Goal: Task Accomplishment & Management: Use online tool/utility

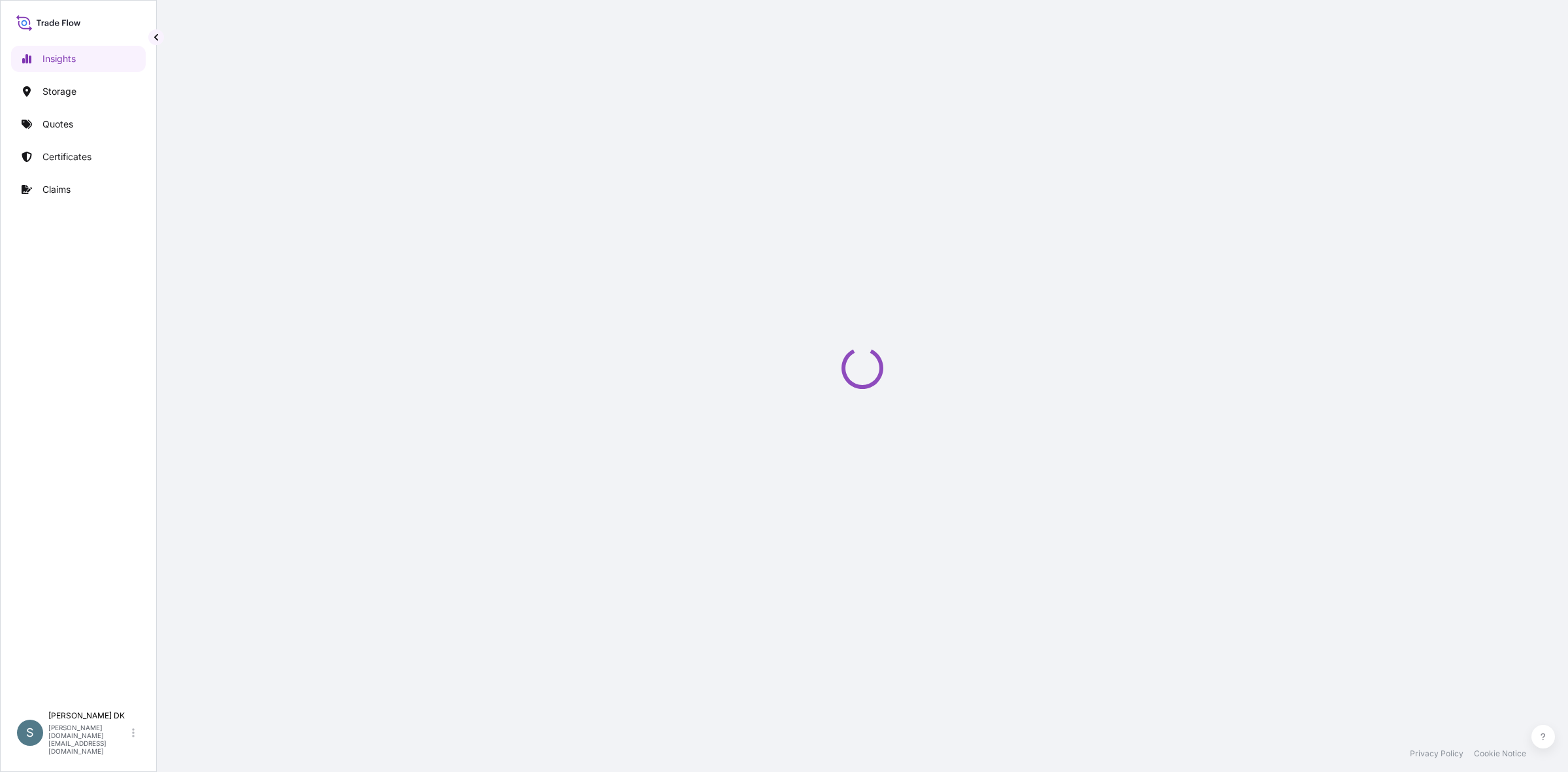
select select "2025"
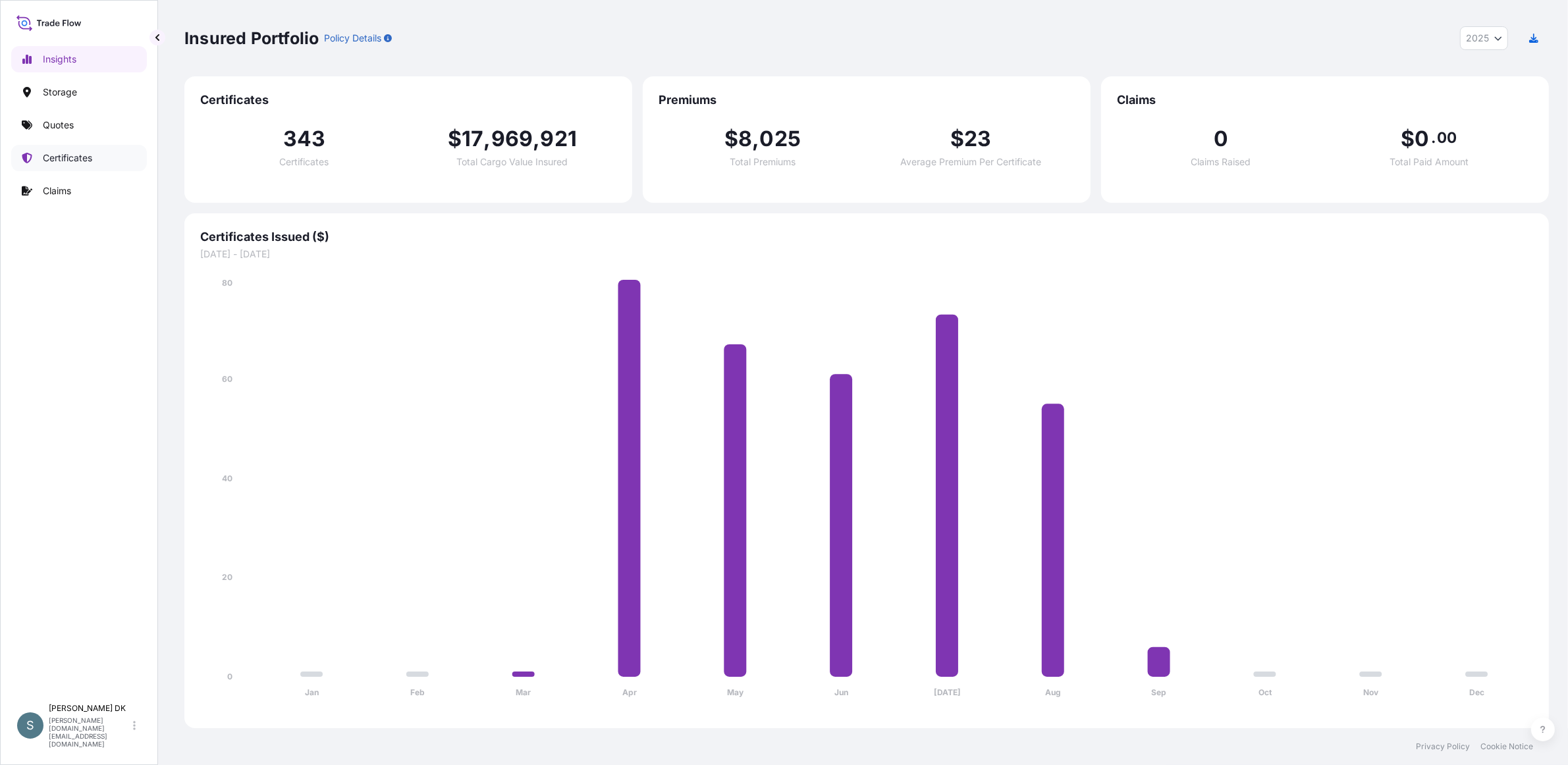
click at [85, 165] on p "Certificates" at bounding box center [67, 158] width 49 height 13
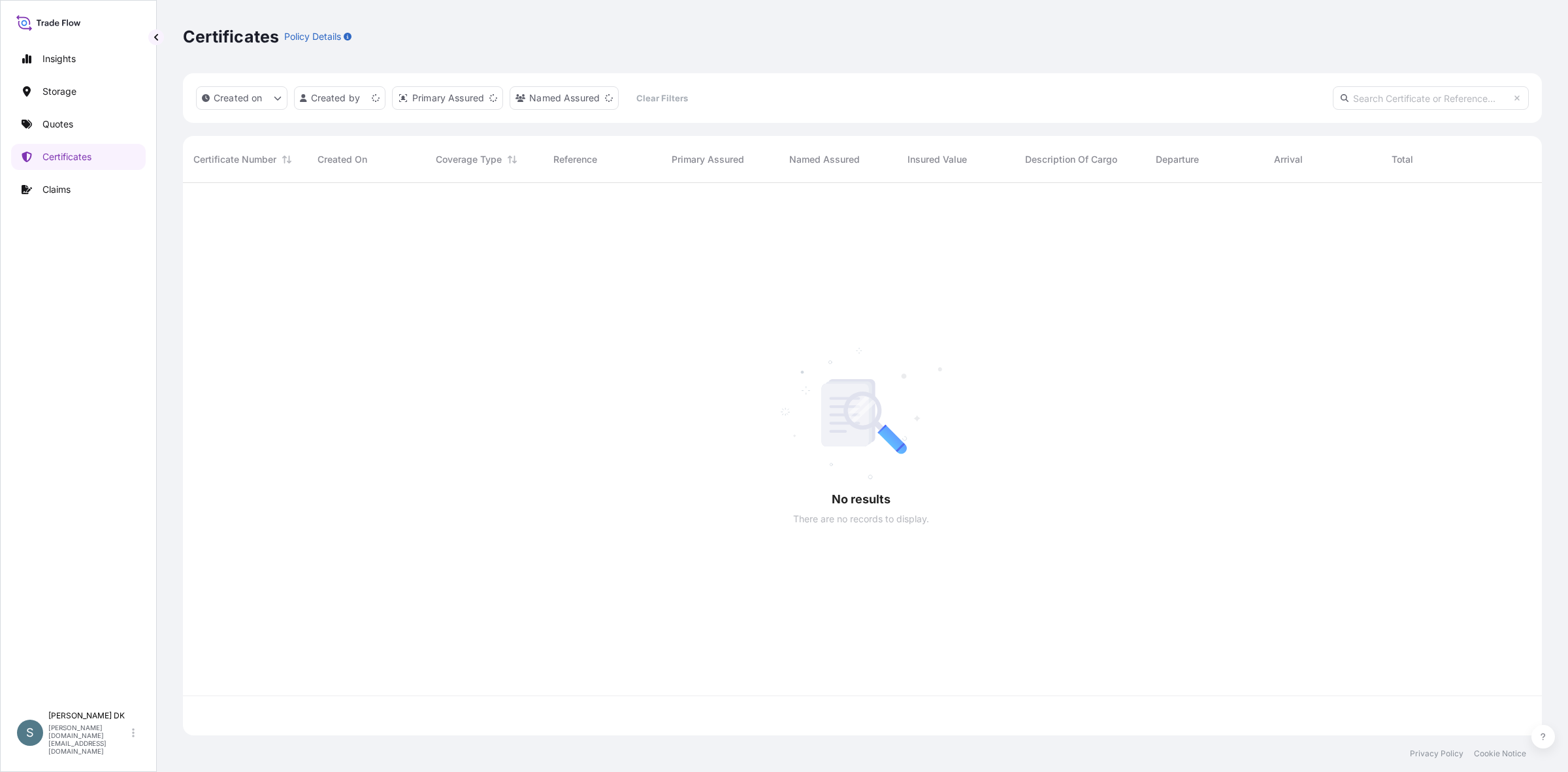
scroll to position [541, 1343]
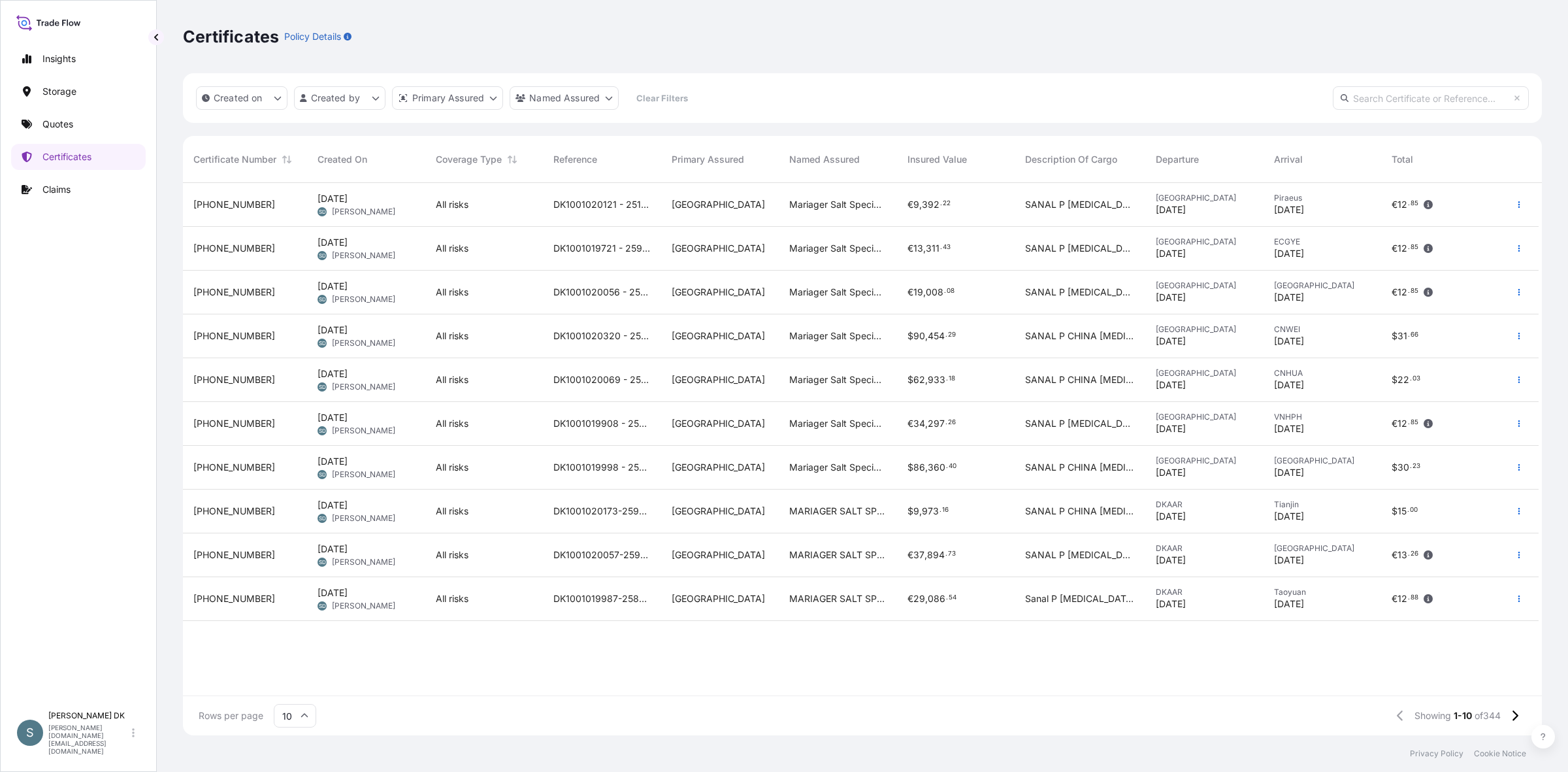
click at [1253, 109] on input "text" at bounding box center [1431, 98] width 196 height 24
paste input "DK1001019977"
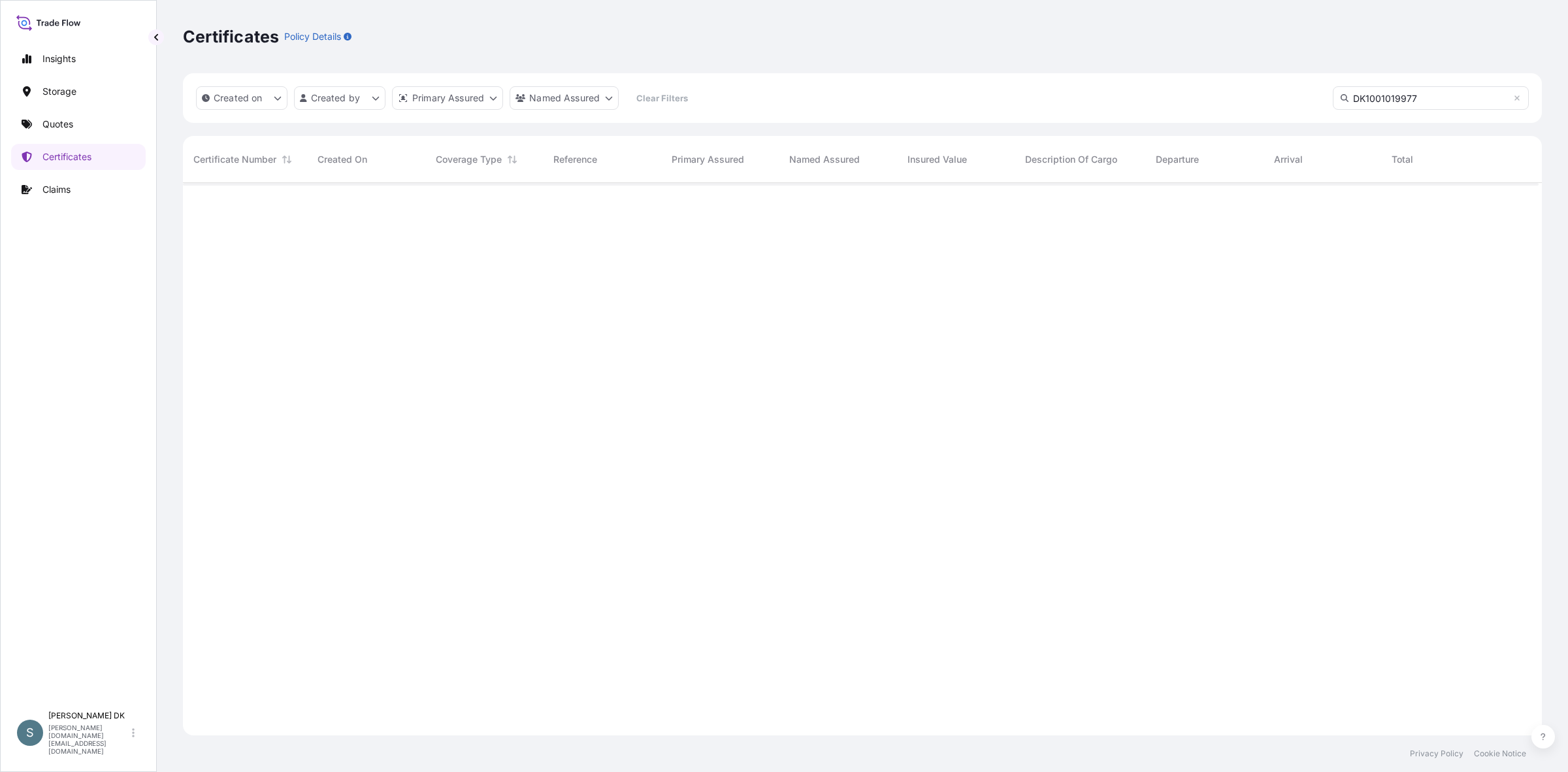
scroll to position [580, 1343]
type input "DK1001019977"
drag, startPoint x: 1453, startPoint y: 108, endPoint x: 1340, endPoint y: 115, distance: 113.2
click at [1253, 115] on div "Created on Created by Primary Assured Named Assured Clear Filters DK1001019977" at bounding box center [862, 98] width 1359 height 50
drag, startPoint x: 1475, startPoint y: 97, endPoint x: 1494, endPoint y: 108, distance: 22.0
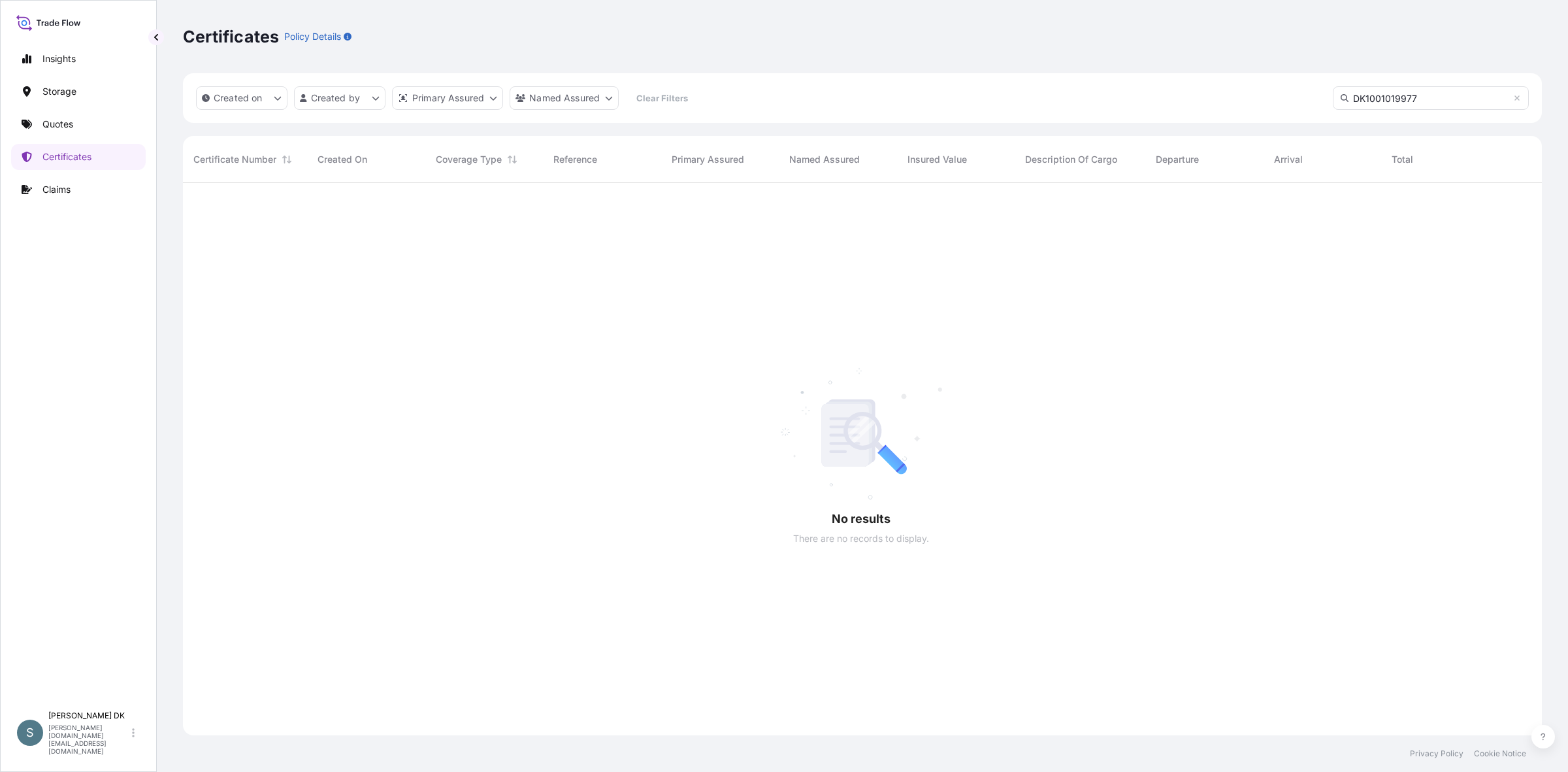
click at [1253, 102] on input "DK1001019977" at bounding box center [1431, 98] width 196 height 24
click at [1253, 108] on input "DK1001019977" at bounding box center [1431, 98] width 196 height 24
click at [1253, 100] on icon at bounding box center [1517, 99] width 5 height 5
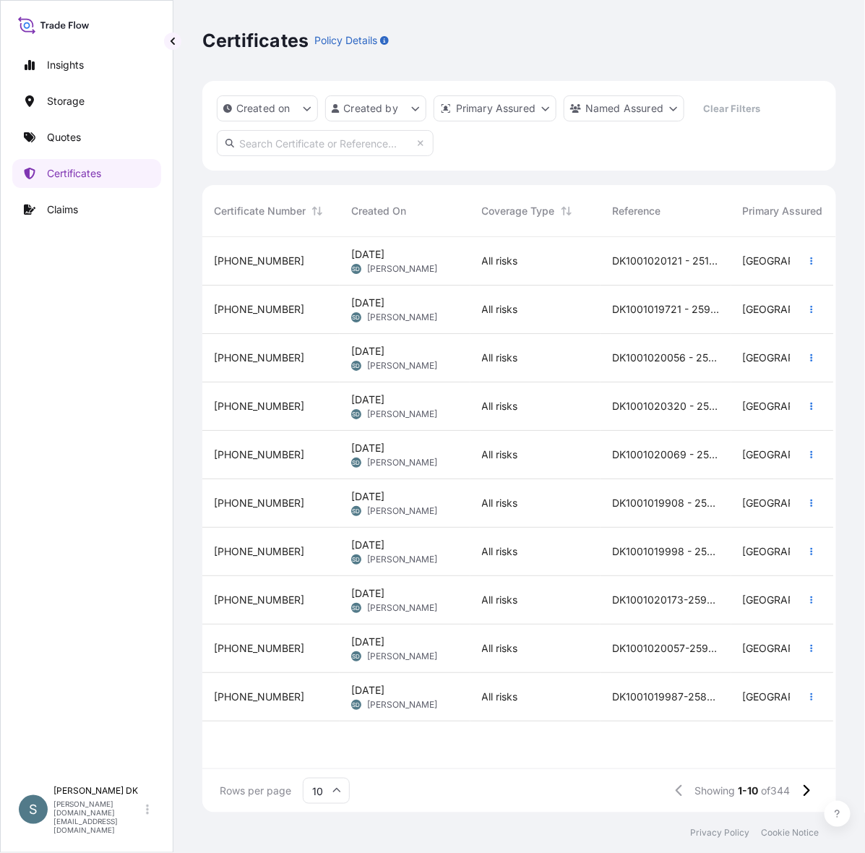
scroll to position [14, 14]
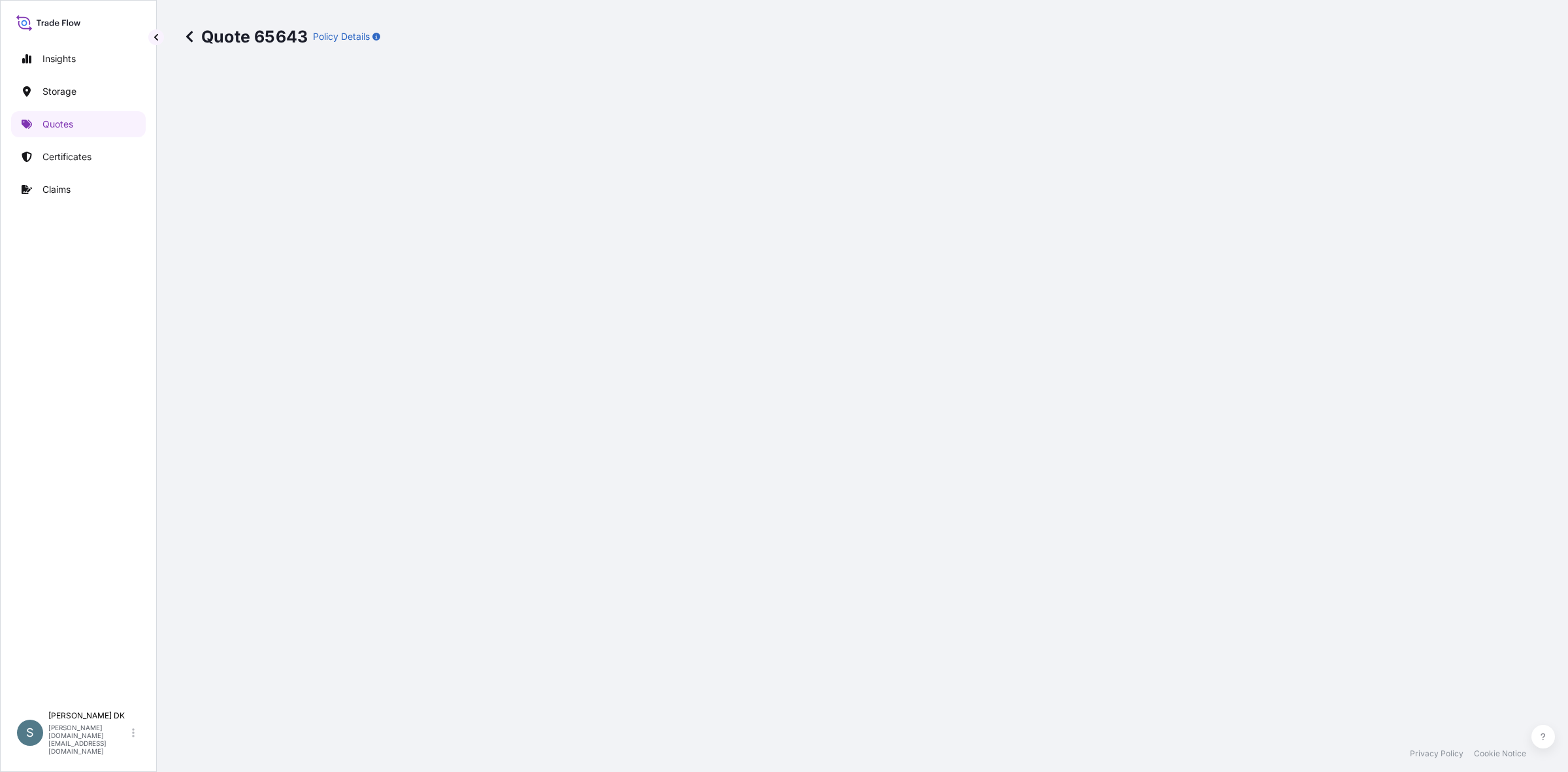
select select "Water"
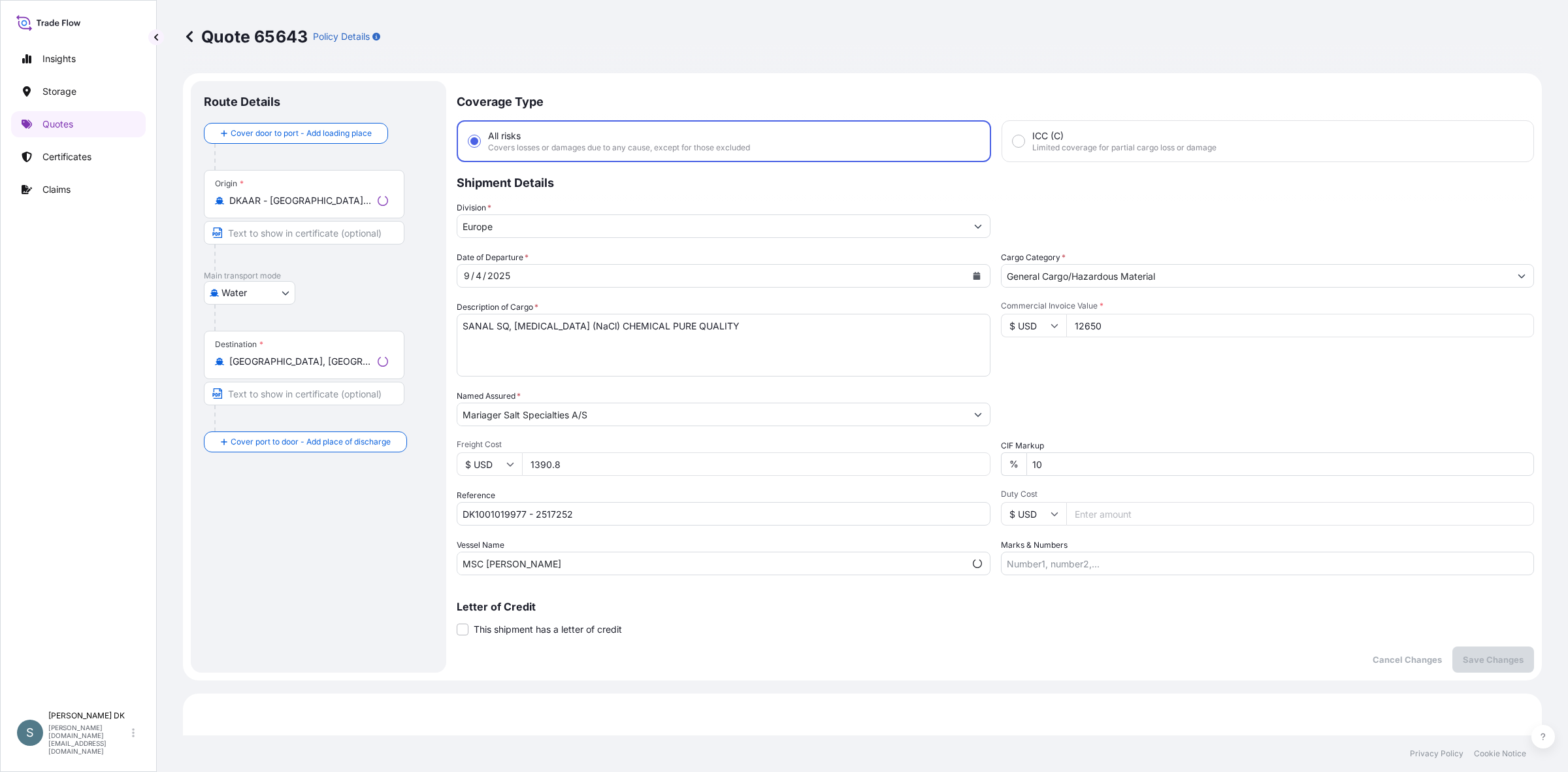
select select "31589"
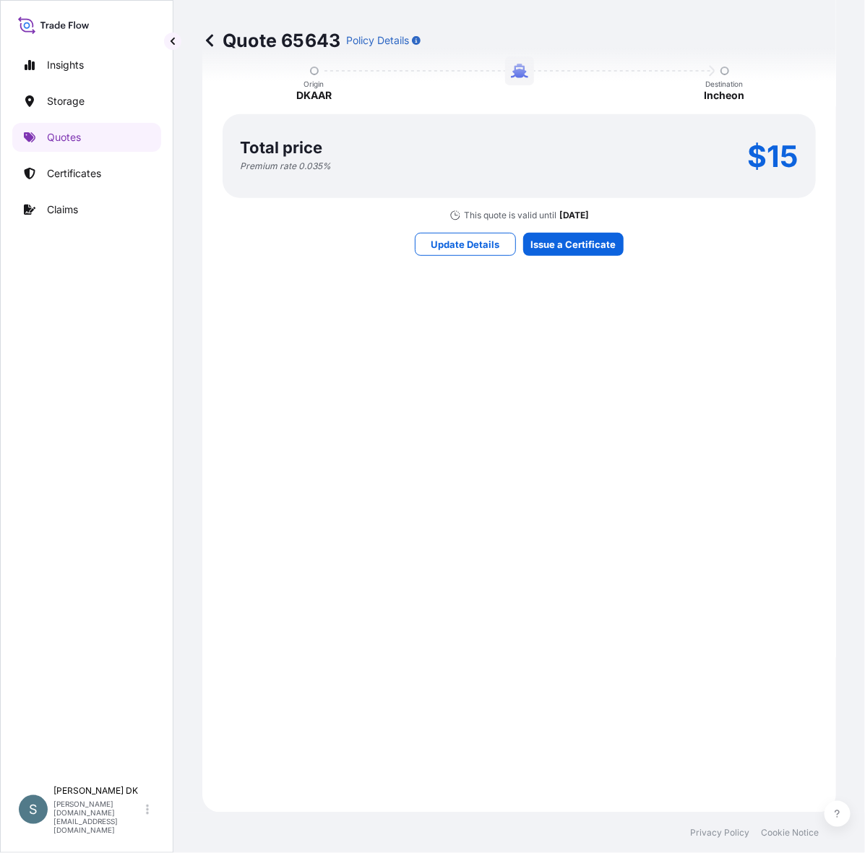
scroll to position [2004, 0]
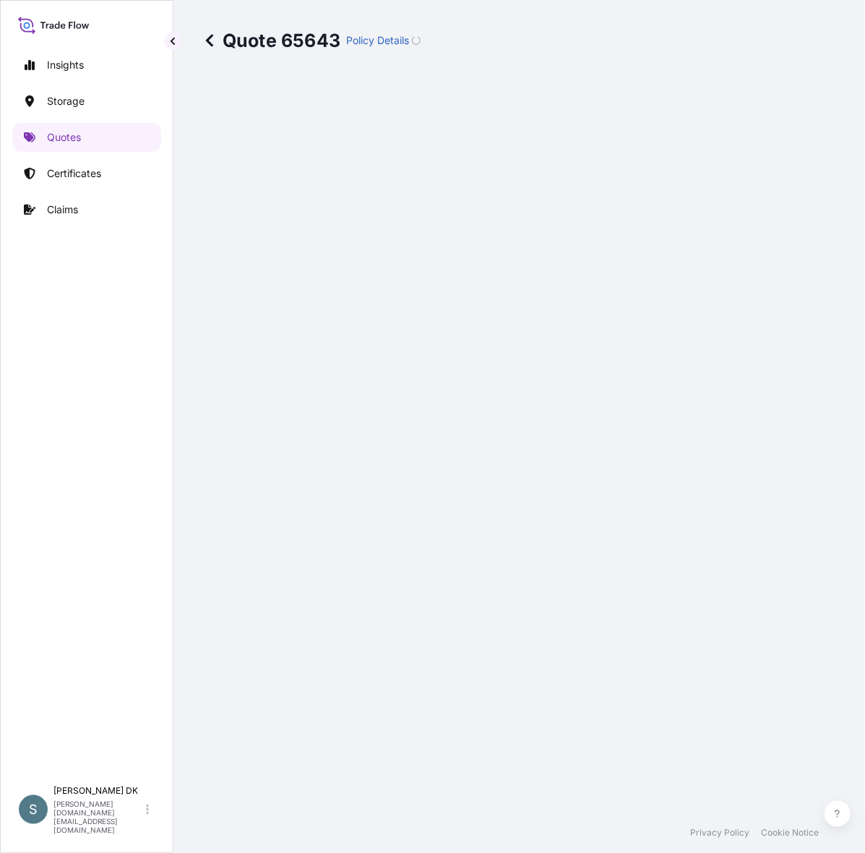
select select "Water"
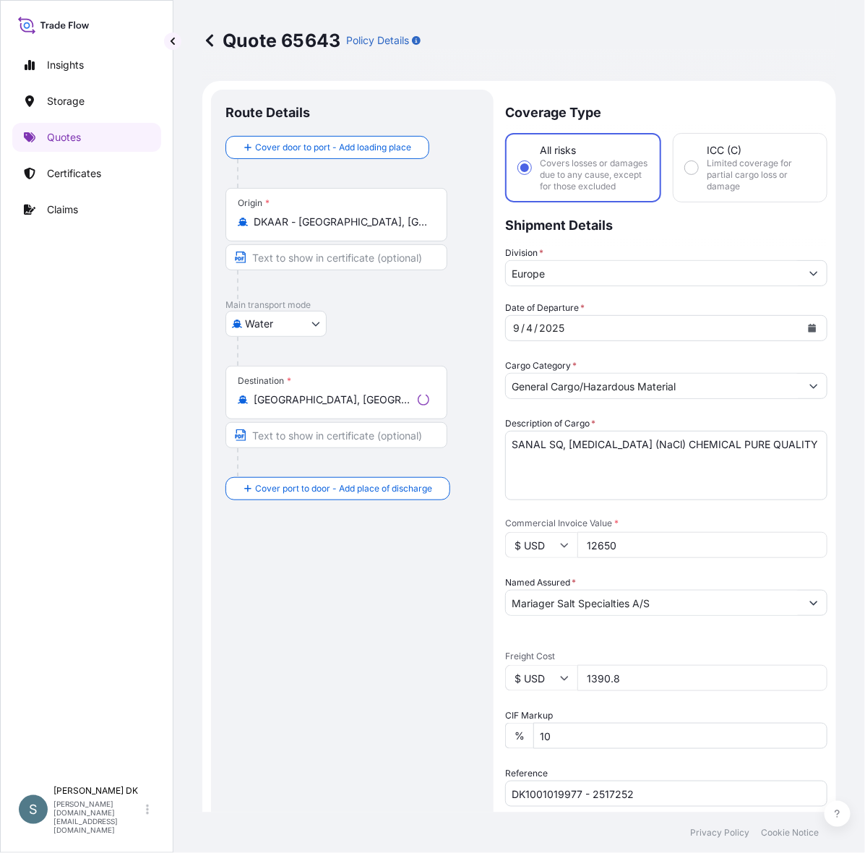
select select "31589"
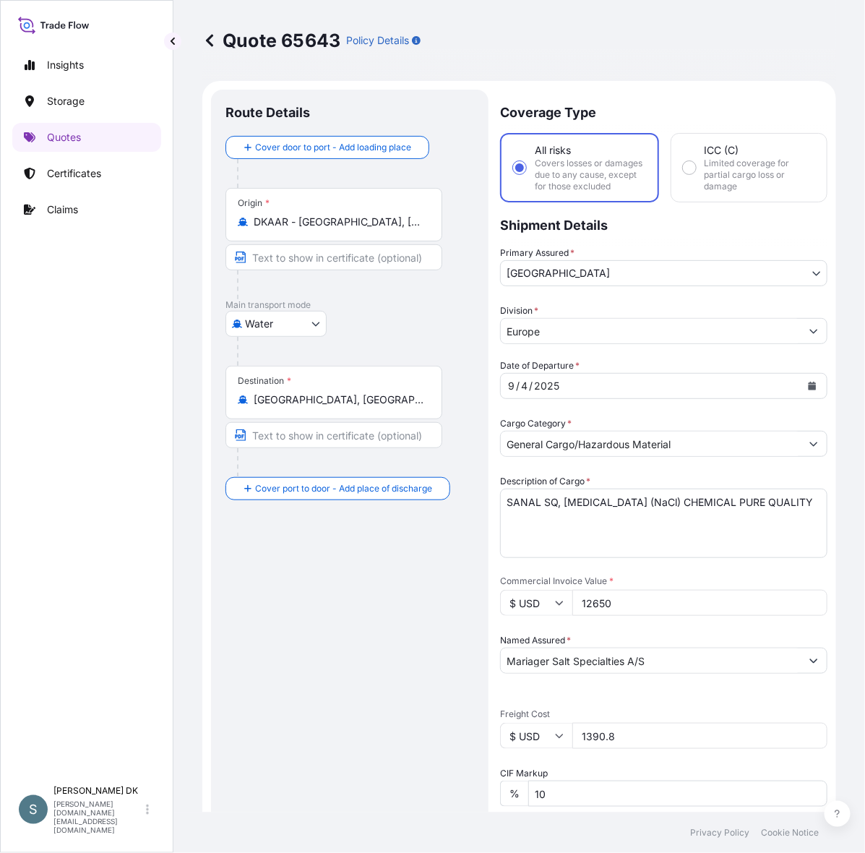
click at [557, 616] on input "$ USD" at bounding box center [536, 603] width 72 height 26
click at [559, 673] on div "€ EUR" at bounding box center [556, 680] width 61 height 27
type input "€ EUR"
click at [421, 676] on div "Route Details Cover door to port - Add loading place Place of loading Road / [G…" at bounding box center [350, 617] width 249 height 1027
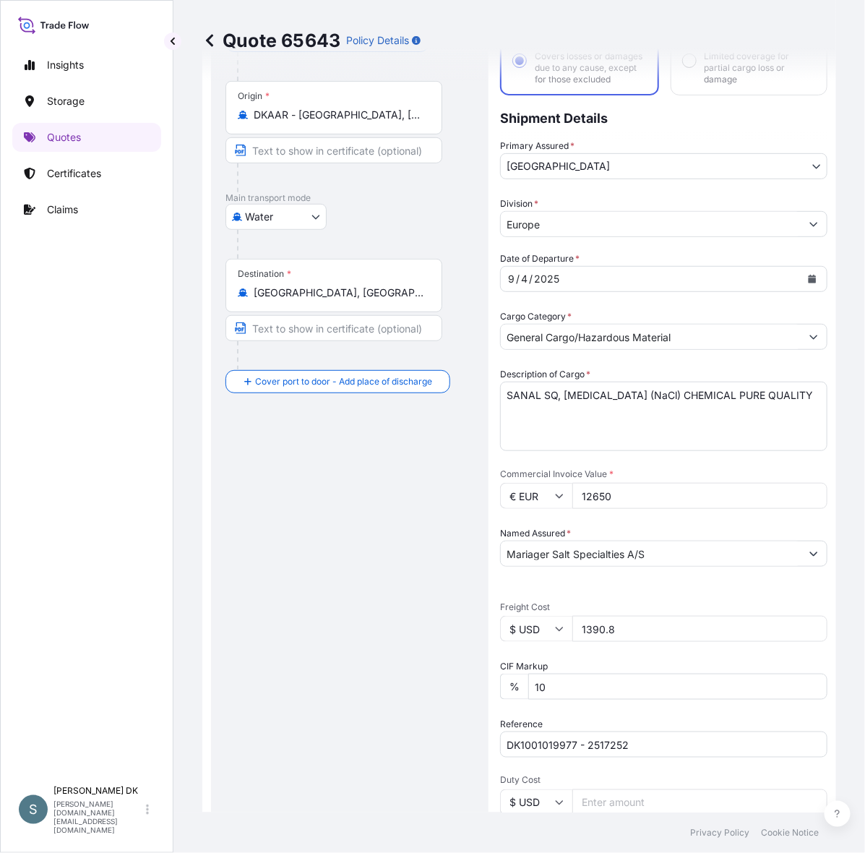
scroll to position [150, 0]
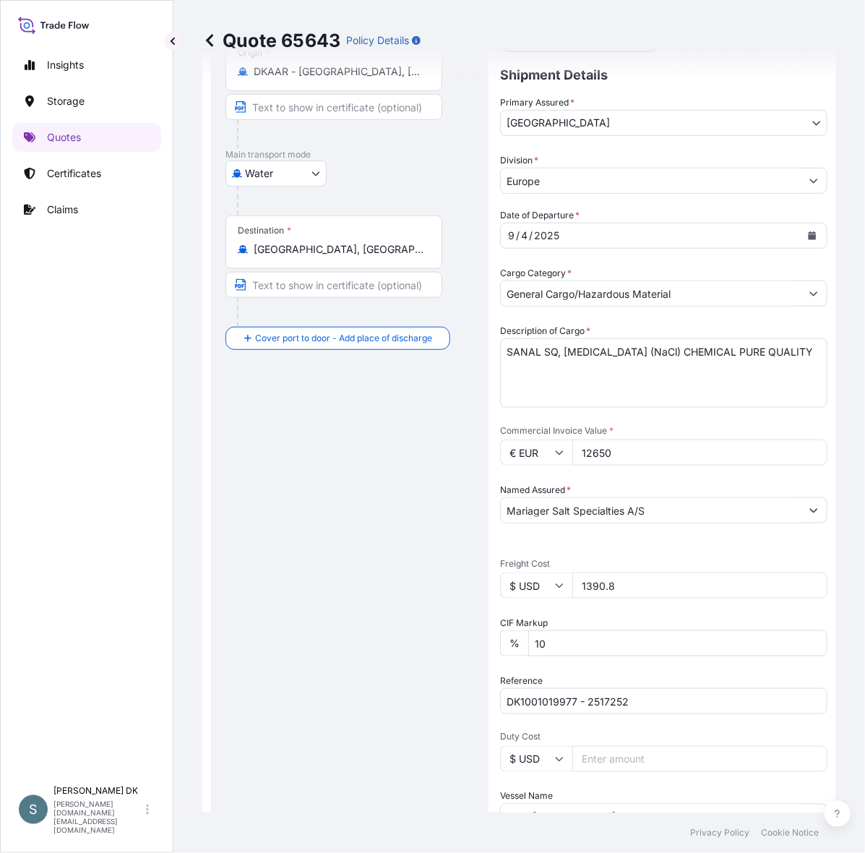
click at [547, 599] on input "$ USD" at bounding box center [536, 586] width 72 height 26
click at [554, 661] on div "€ EUR" at bounding box center [556, 667] width 61 height 27
type input "€ EUR"
click at [424, 648] on div "Route Details Cover door to port - Add loading place Place of loading Road / [G…" at bounding box center [350, 467] width 249 height 1027
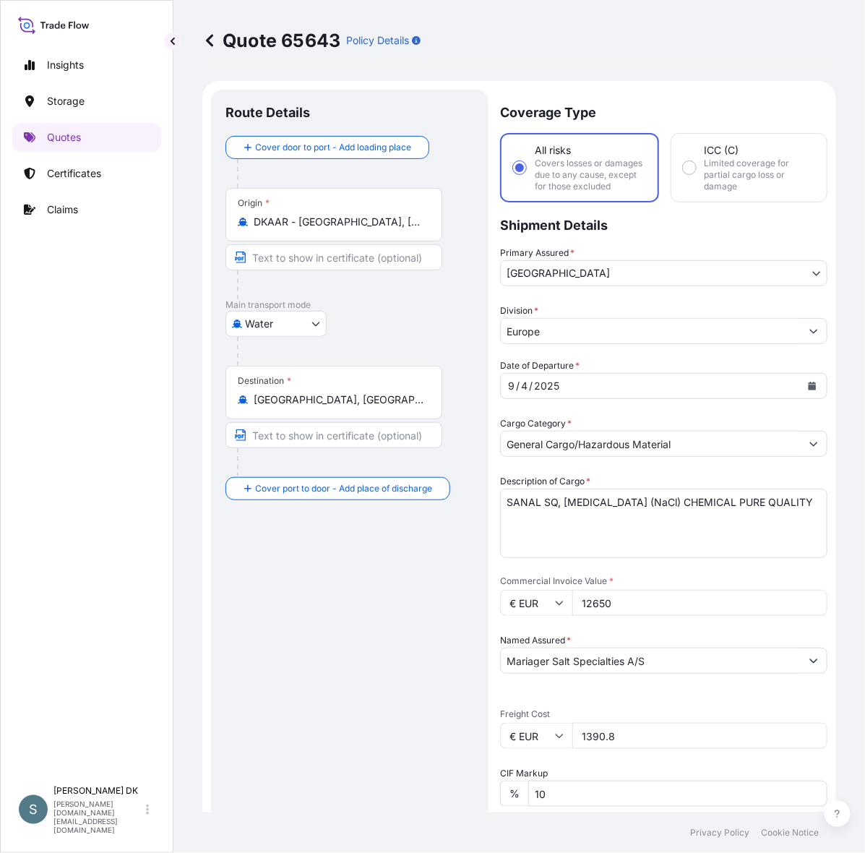
click at [552, 616] on input "€ EUR" at bounding box center [536, 603] width 72 height 26
click at [548, 750] on div "$ USD" at bounding box center [556, 740] width 61 height 27
type input "$ USD"
click at [551, 749] on input "€ EUR" at bounding box center [536, 736] width 72 height 26
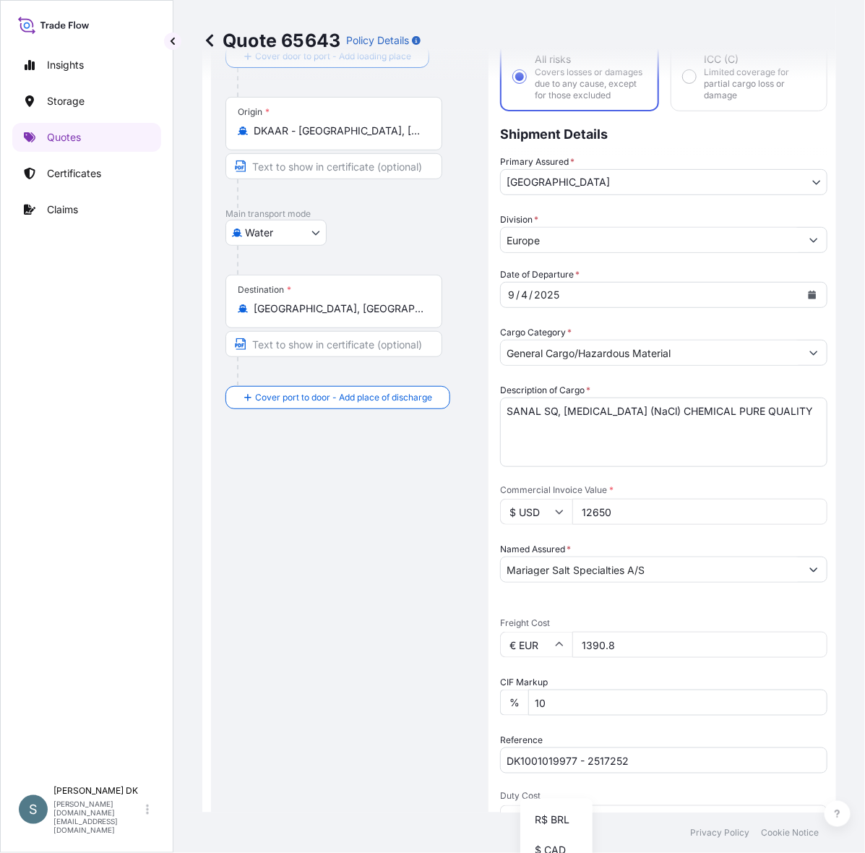
scroll to position [150, 0]
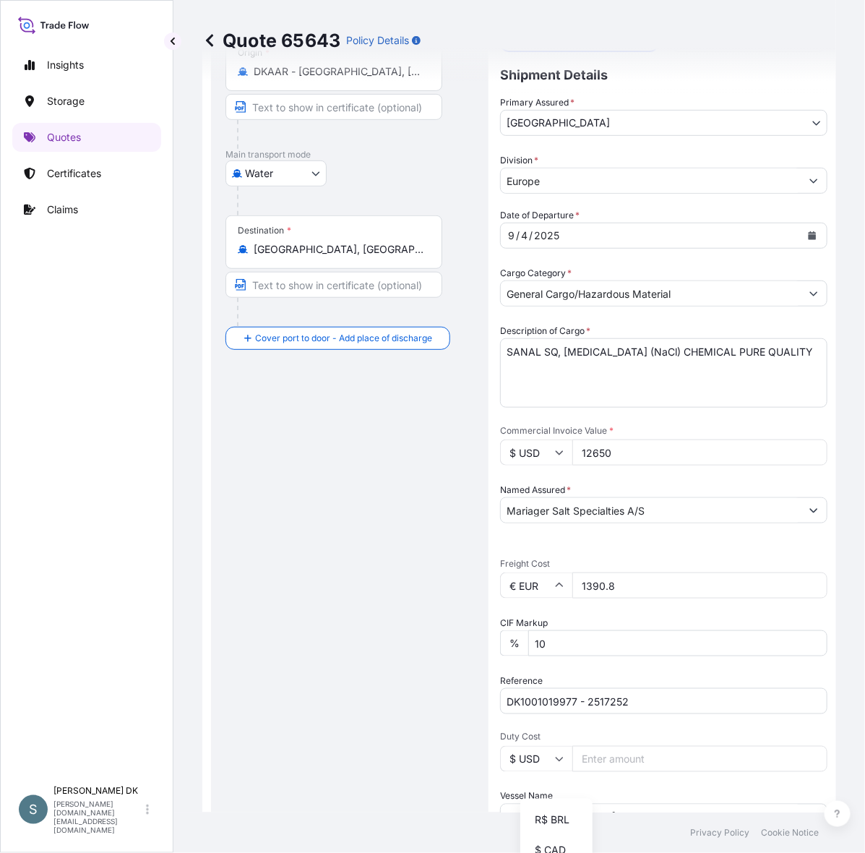
click at [572, 599] on input "€ EUR" at bounding box center [536, 586] width 72 height 26
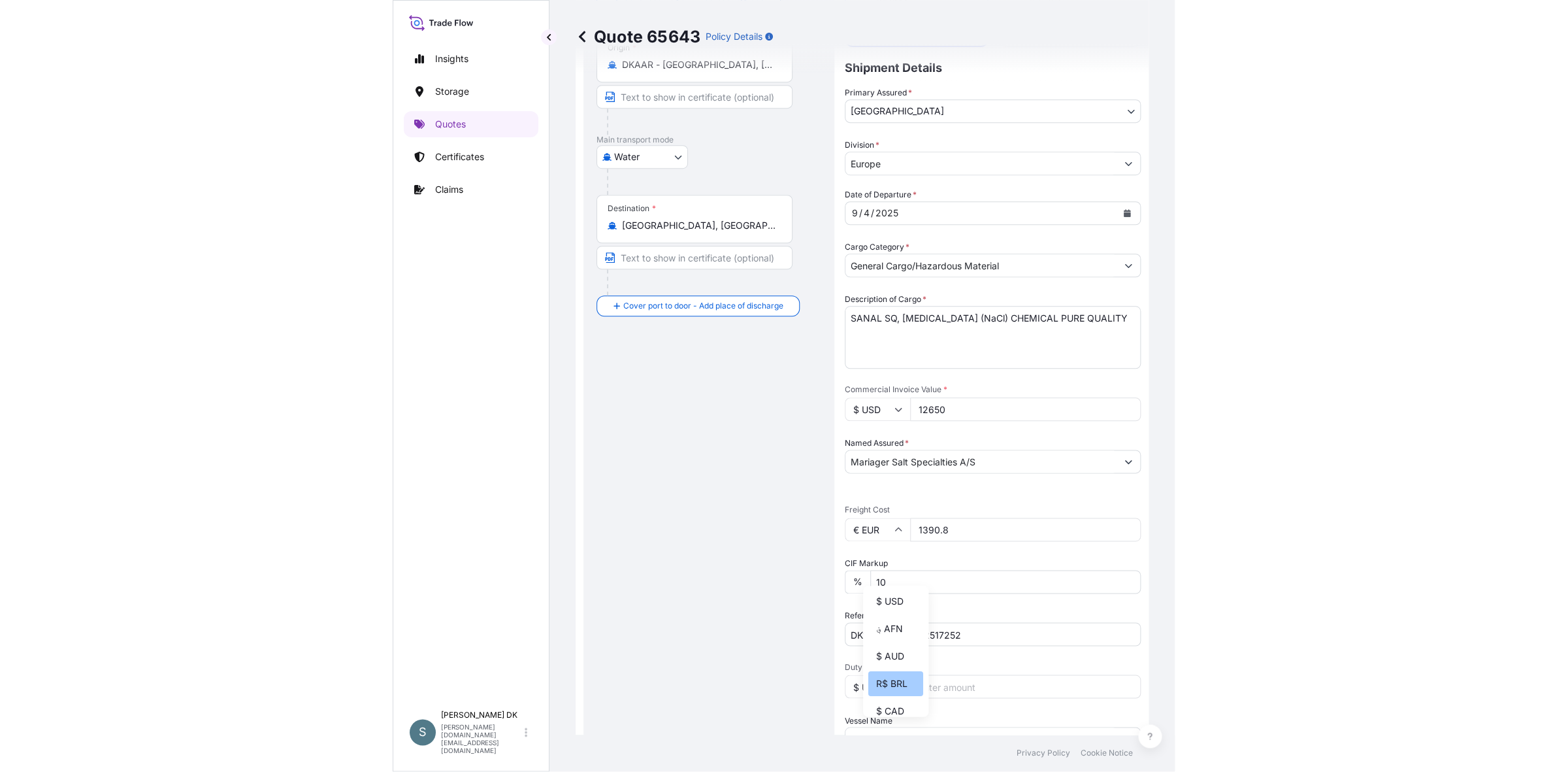
scroll to position [0, 0]
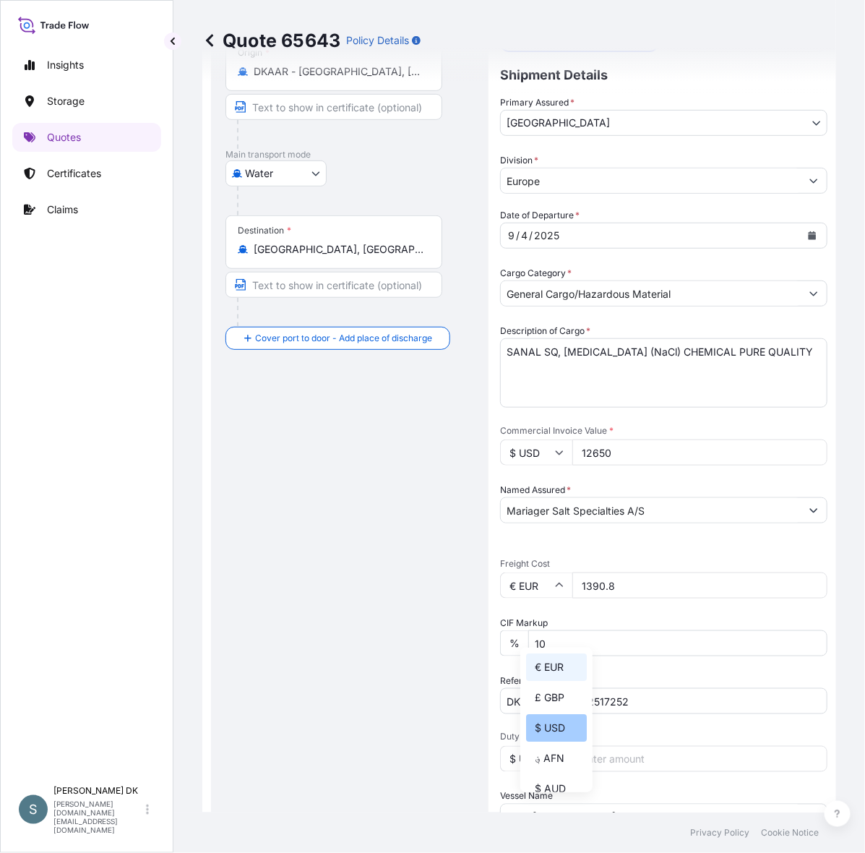
click at [553, 739] on div "$ USD" at bounding box center [556, 727] width 61 height 27
type input "$ USD"
click at [449, 692] on div "Route Details Cover door to port - Add loading place Place of loading Road / [G…" at bounding box center [350, 467] width 249 height 1027
